Goal: Check status: Check status

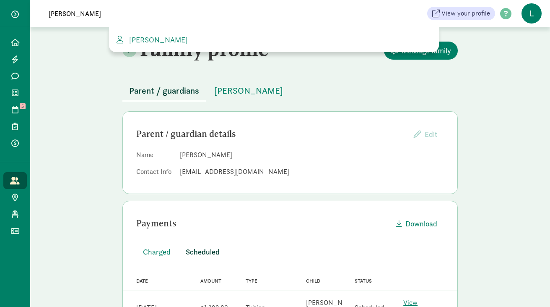
drag, startPoint x: 72, startPoint y: 13, endPoint x: -50, endPoint y: 18, distance: 121.8
click at [0, 18] on html "Home Leads Messages Waitlist Tours 5 Enrollments Payments All families Public p…" at bounding box center [275, 214] width 550 height 428
type input "y"
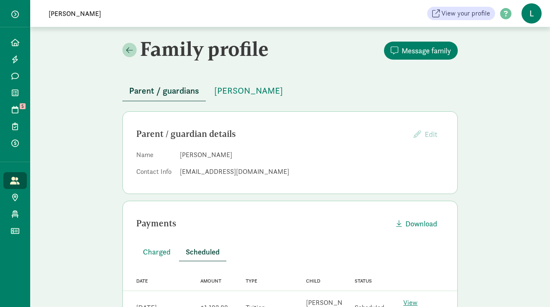
click at [58, 12] on input "harison noble" at bounding box center [161, 13] width 235 height 17
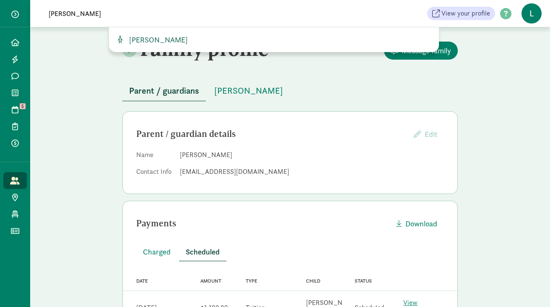
type input "harrison noble"
click at [160, 38] on span "[PERSON_NAME]" at bounding box center [157, 40] width 62 height 10
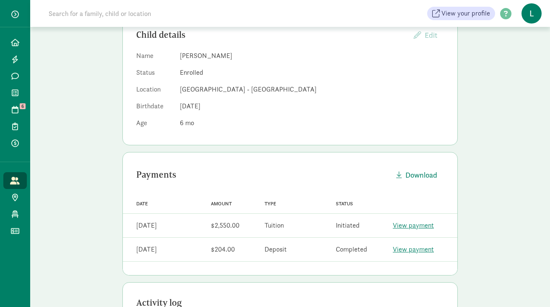
scroll to position [104, 0]
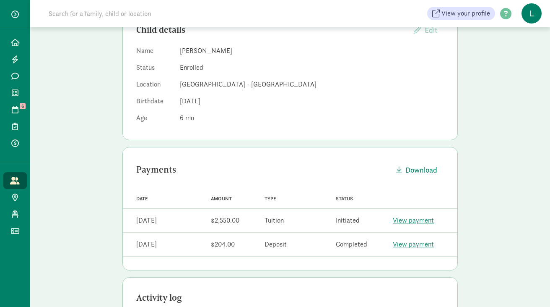
click at [404, 221] on link "View payment" at bounding box center [413, 220] width 41 height 9
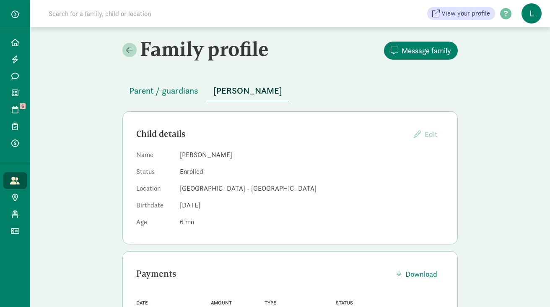
scroll to position [104, 0]
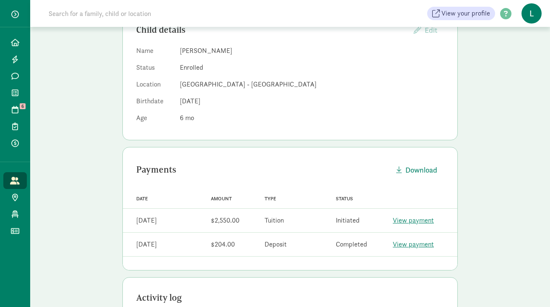
click at [409, 222] on link "View payment" at bounding box center [413, 220] width 41 height 9
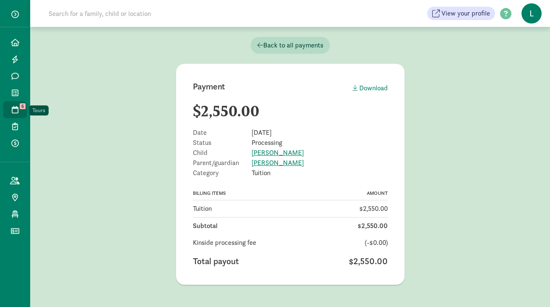
click at [16, 109] on icon at bounding box center [15, 110] width 7 height 8
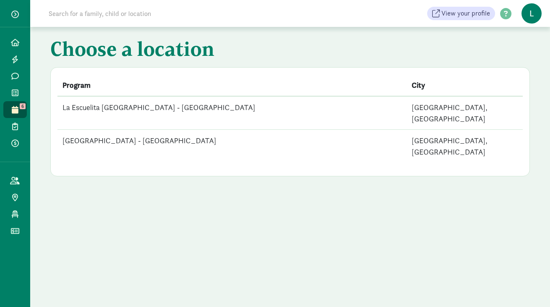
click at [158, 130] on td "[GEOGRAPHIC_DATA] - [GEOGRAPHIC_DATA]" at bounding box center [231, 146] width 349 height 33
